Goal: Task Accomplishment & Management: Manage account settings

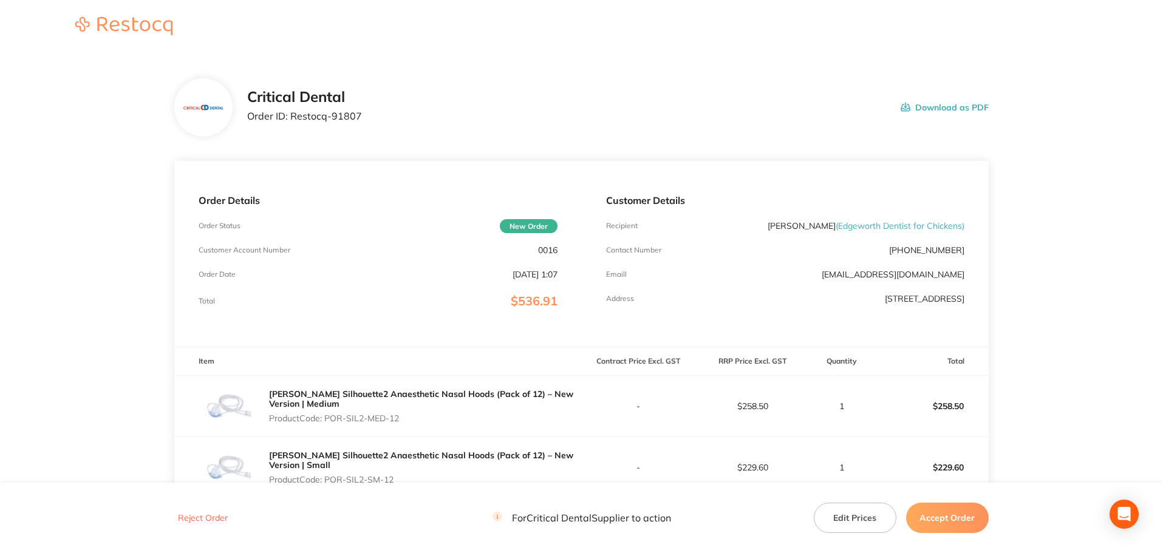
scroll to position [242, 0]
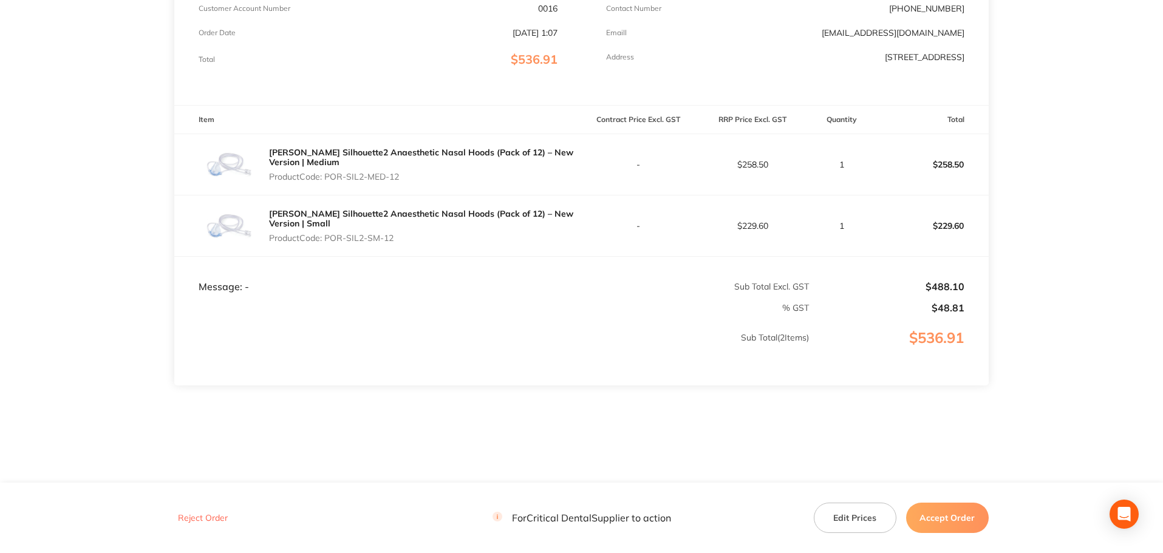
click at [963, 515] on button "Accept Order" at bounding box center [947, 518] width 83 height 30
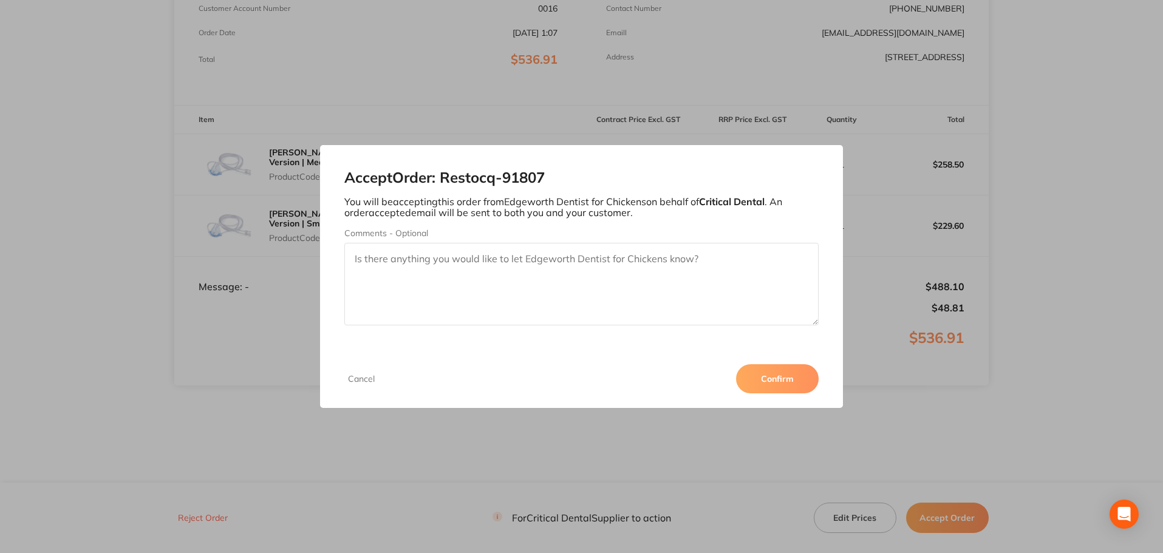
click at [817, 377] on button "Confirm" at bounding box center [777, 379] width 83 height 29
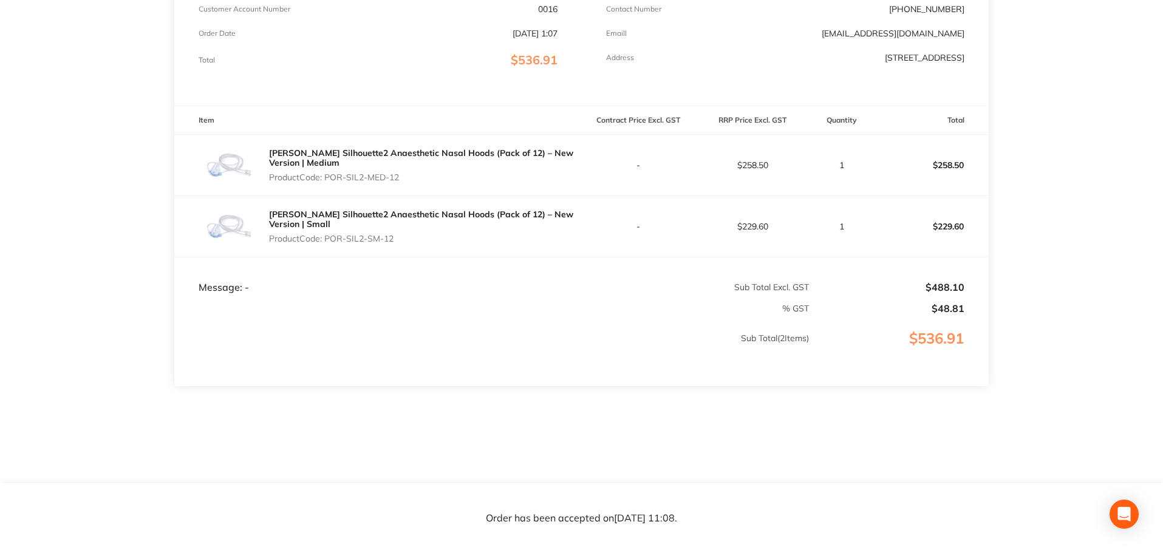
scroll to position [0, 0]
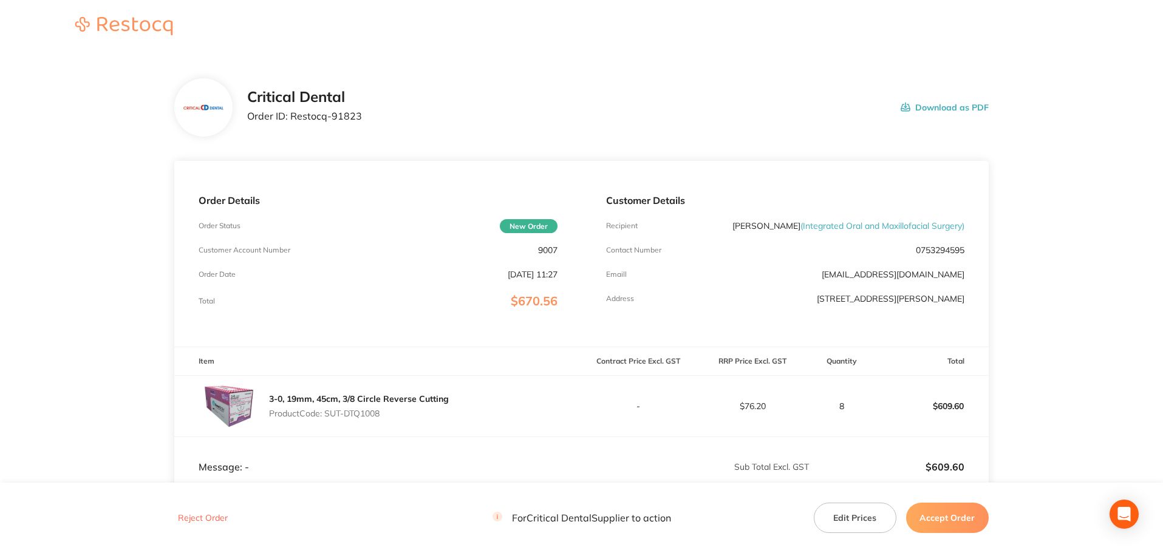
click at [928, 521] on button "Accept Order" at bounding box center [947, 518] width 83 height 30
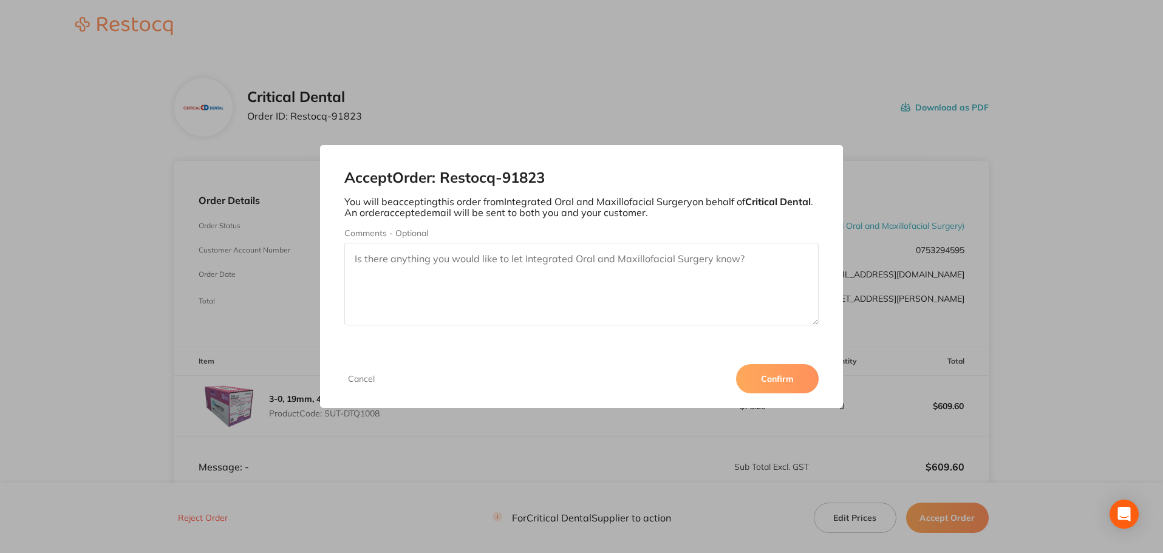
click at [790, 375] on button "Confirm" at bounding box center [777, 379] width 83 height 29
